Goal: Information Seeking & Learning: Learn about a topic

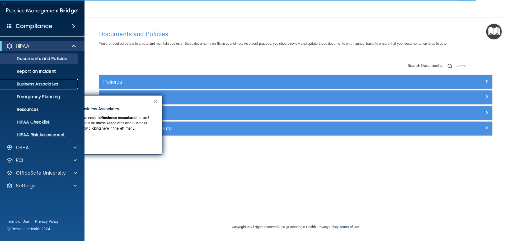
click at [42, 84] on p "Business Associates" at bounding box center [39, 83] width 72 height 5
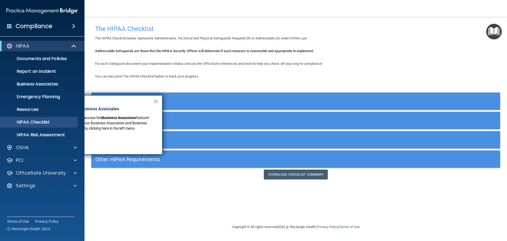
click at [199, 97] on div "Administrative Safeguards" at bounding box center [244, 101] width 307 height 12
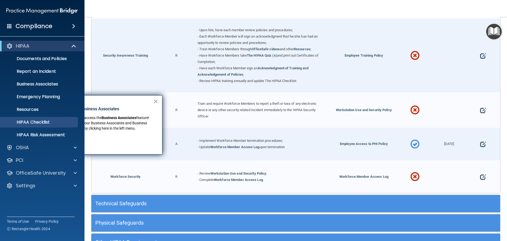
scroll to position [519, 0]
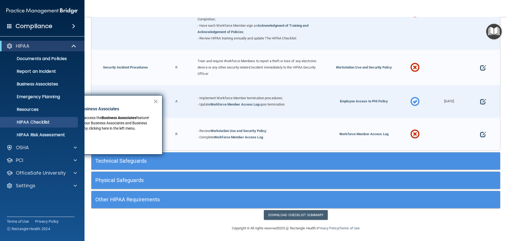
click at [278, 162] on h5 "Technical Safeguards" at bounding box center [244, 161] width 299 height 6
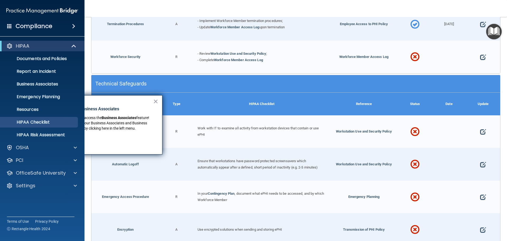
scroll to position [599, 0]
